Goal: Information Seeking & Learning: Learn about a topic

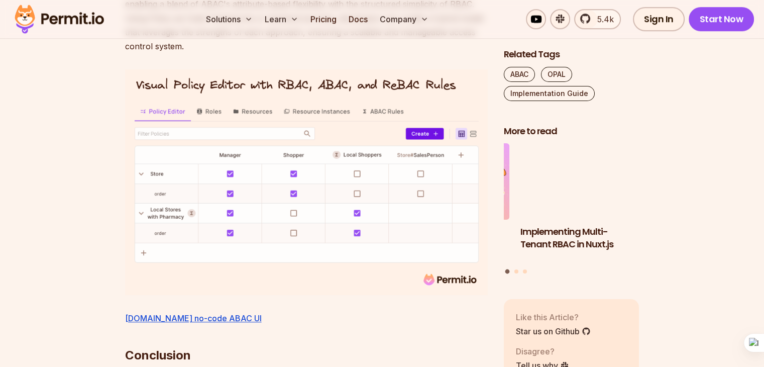
scroll to position [4373, 0]
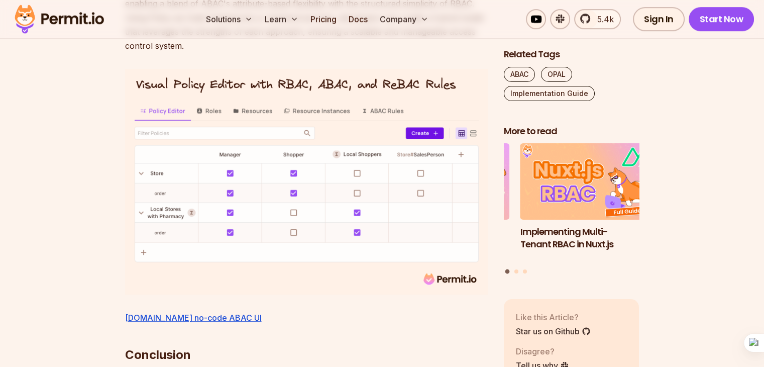
click at [393, 53] on p "Integrating ABAC with other policy models allows for a more balanced and compre…" at bounding box center [306, 10] width 363 height 84
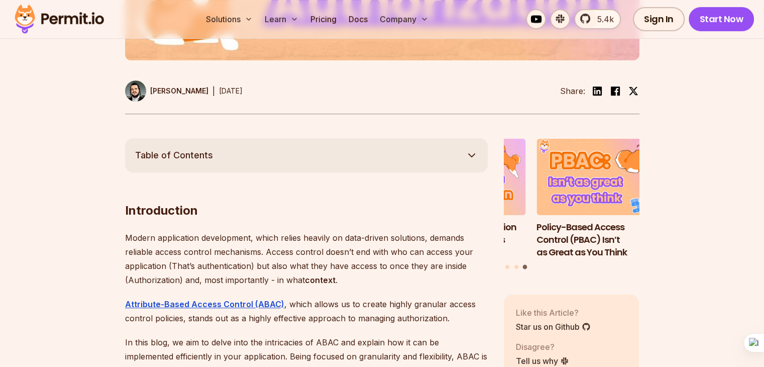
scroll to position [411, 0]
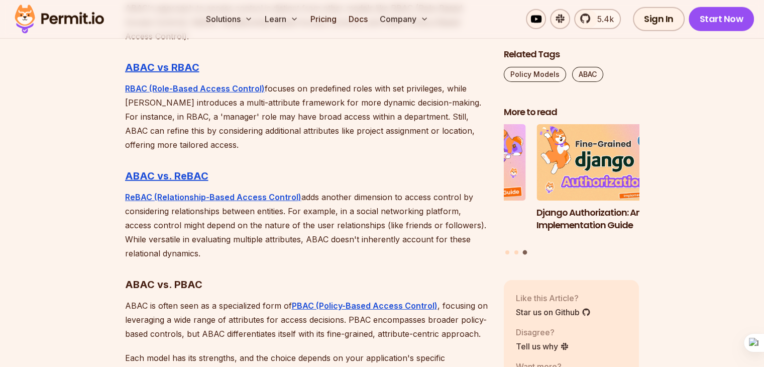
scroll to position [3012, 0]
click at [189, 192] on strong "ReBAC (Relationship-Based Access Control)" at bounding box center [213, 197] width 176 height 10
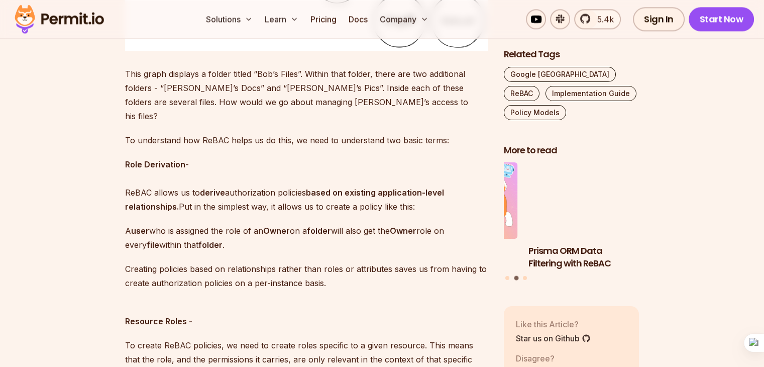
scroll to position [1372, 0]
